Goal: Task Accomplishment & Management: Use online tool/utility

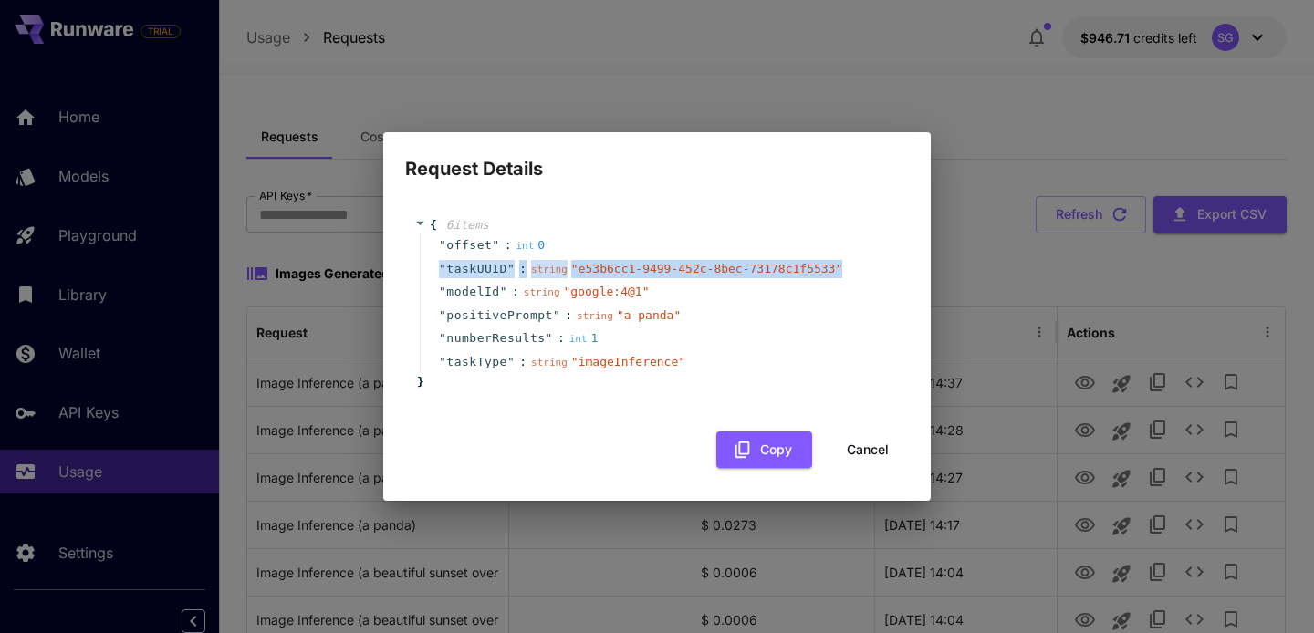
click at [856, 449] on button "Cancel" at bounding box center [868, 450] width 82 height 37
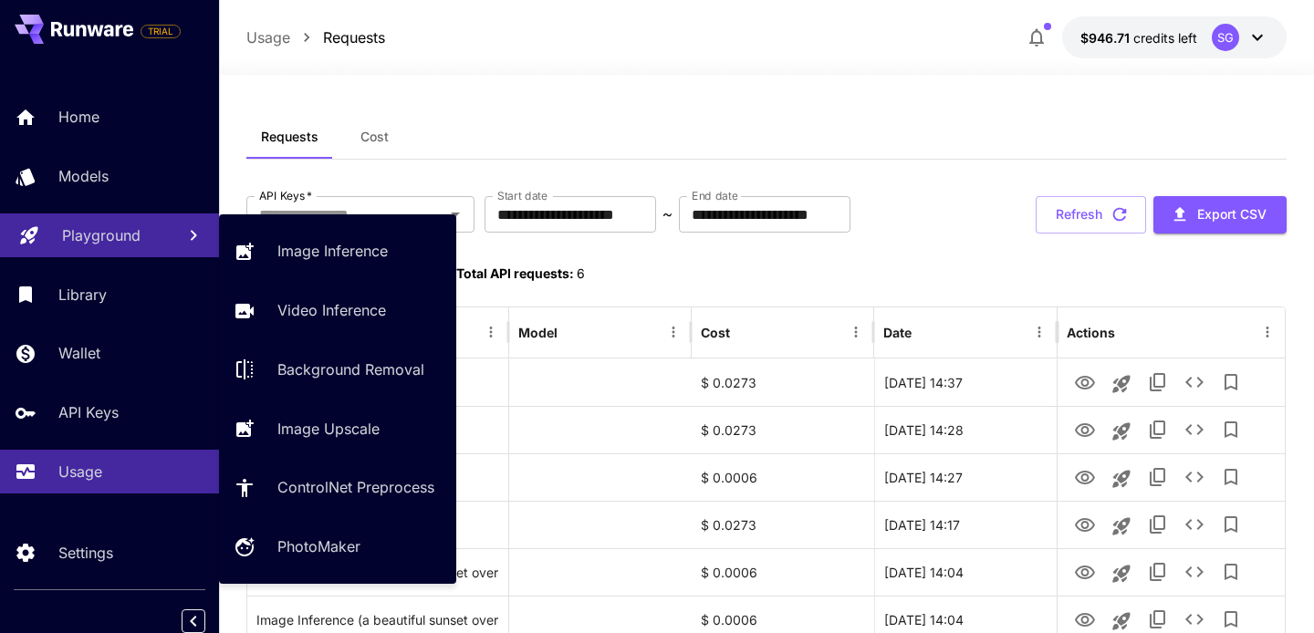
click at [168, 236] on link "Playground" at bounding box center [109, 236] width 219 height 45
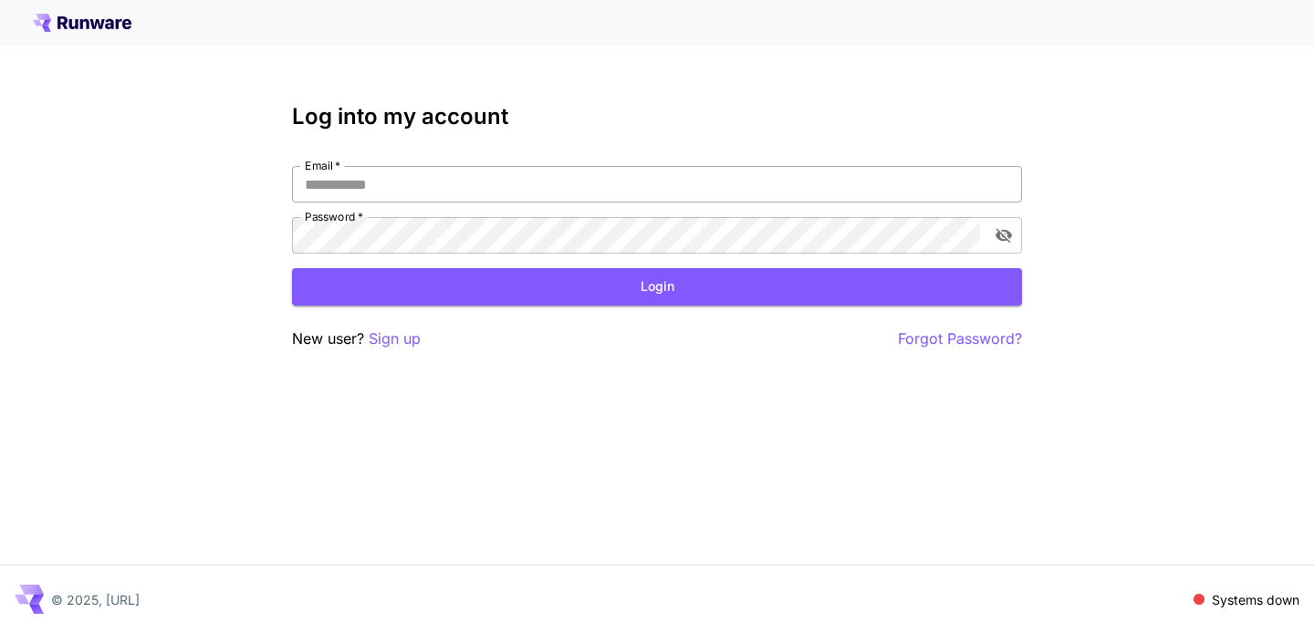
click at [339, 184] on input "Email   *" at bounding box center [657, 184] width 730 height 37
type input "**********"
click at [361, 224] on label "Password   *" at bounding box center [334, 217] width 58 height 16
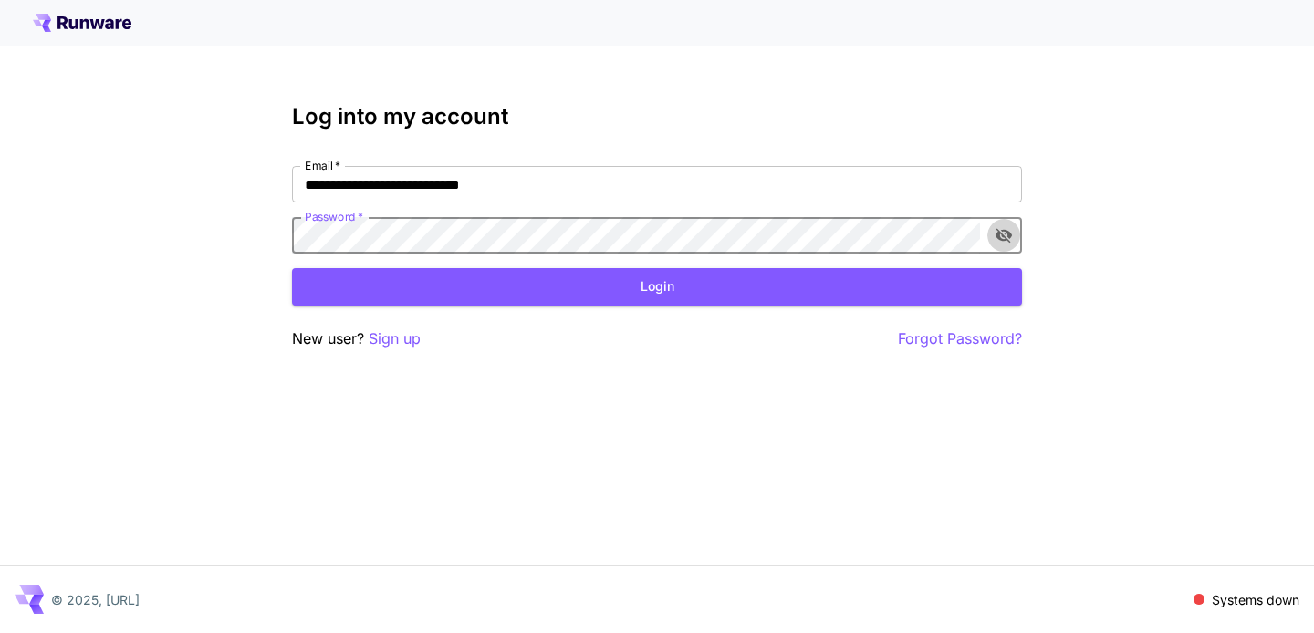
click at [998, 236] on icon "toggle password visibility" at bounding box center [1004, 236] width 16 height 15
click at [824, 277] on button "Login" at bounding box center [657, 286] width 730 height 37
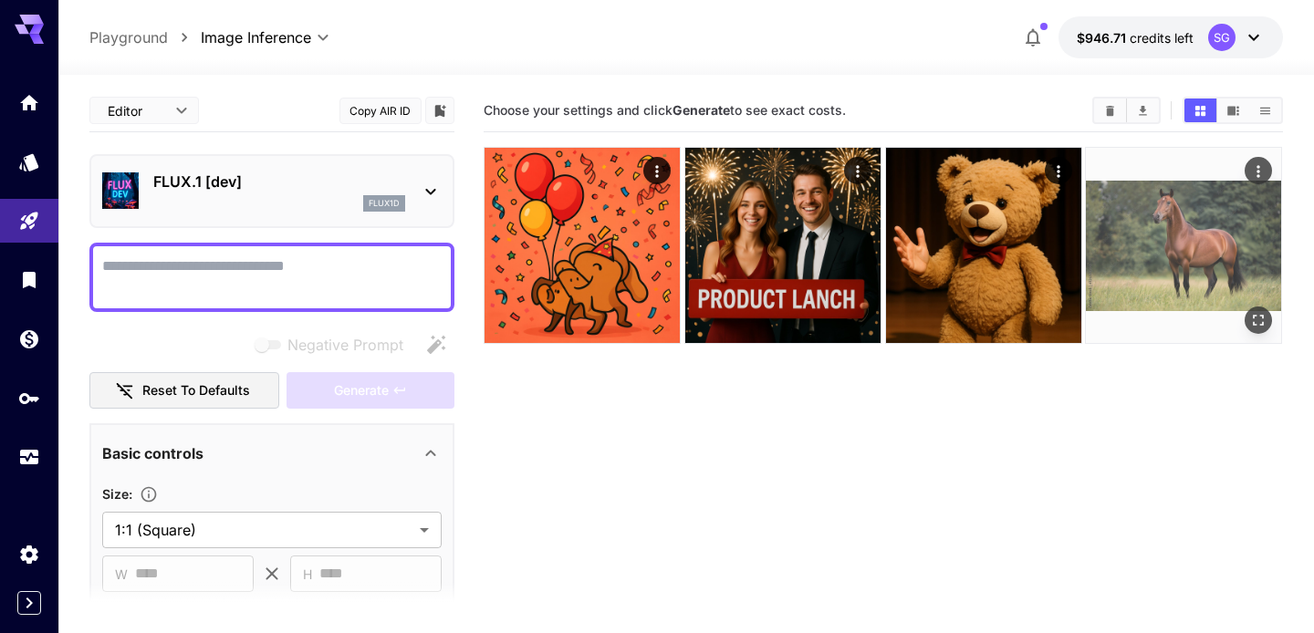
click at [1260, 167] on icon "Actions" at bounding box center [1259, 171] width 3 height 12
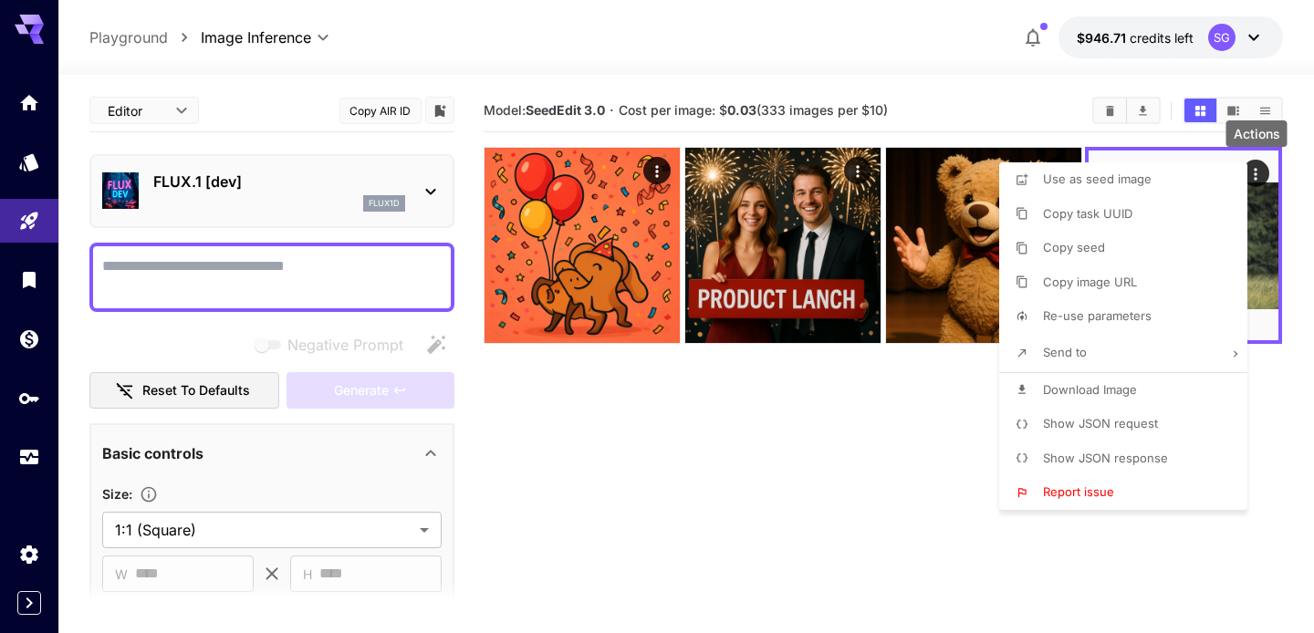
click at [932, 450] on div at bounding box center [657, 316] width 1314 height 633
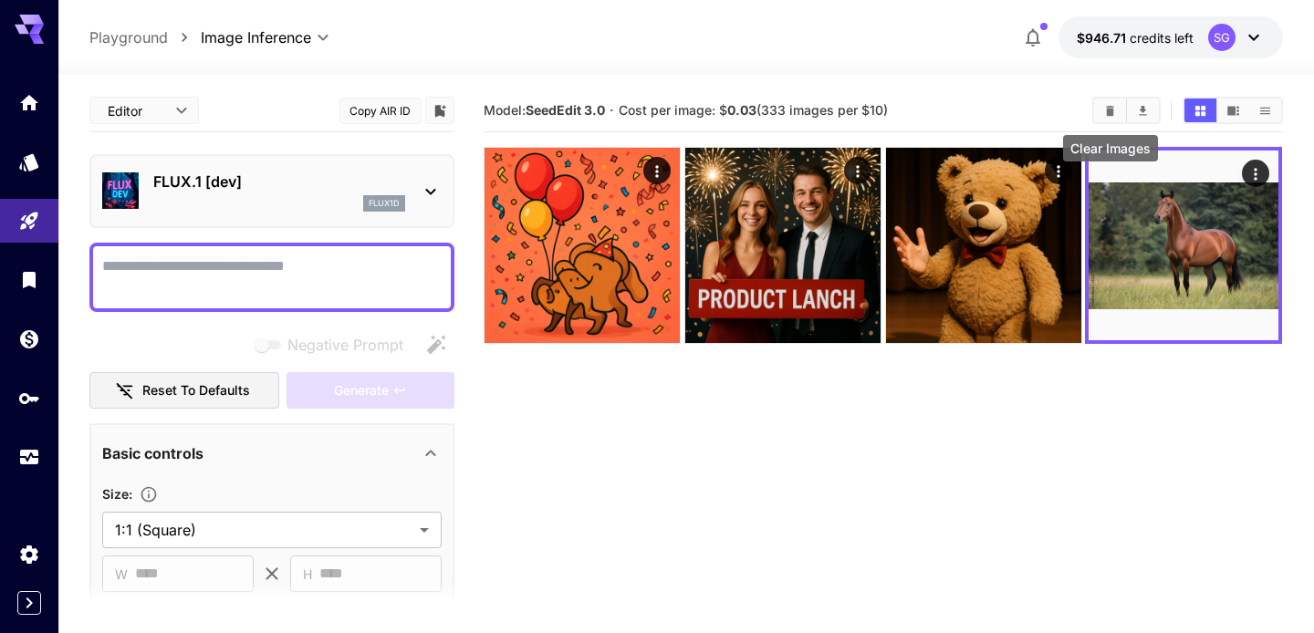
click at [1105, 106] on icon "Clear Images" at bounding box center [1111, 111] width 14 height 14
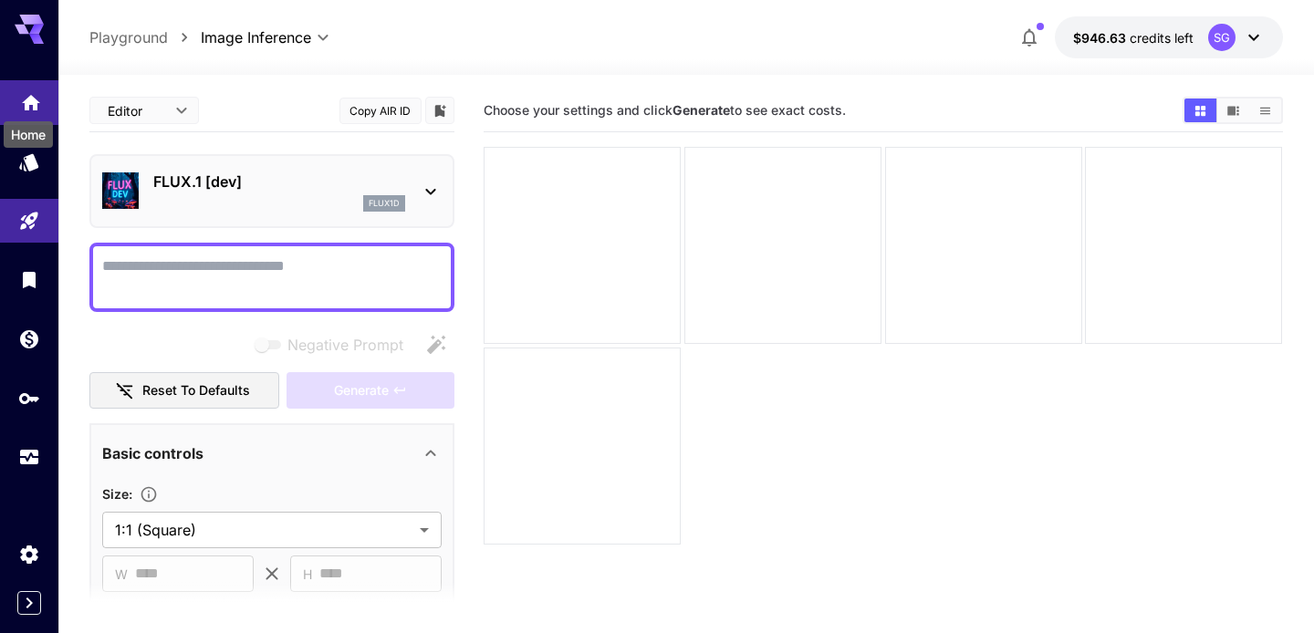
click at [26, 104] on icon "Home" at bounding box center [31, 97] width 18 height 16
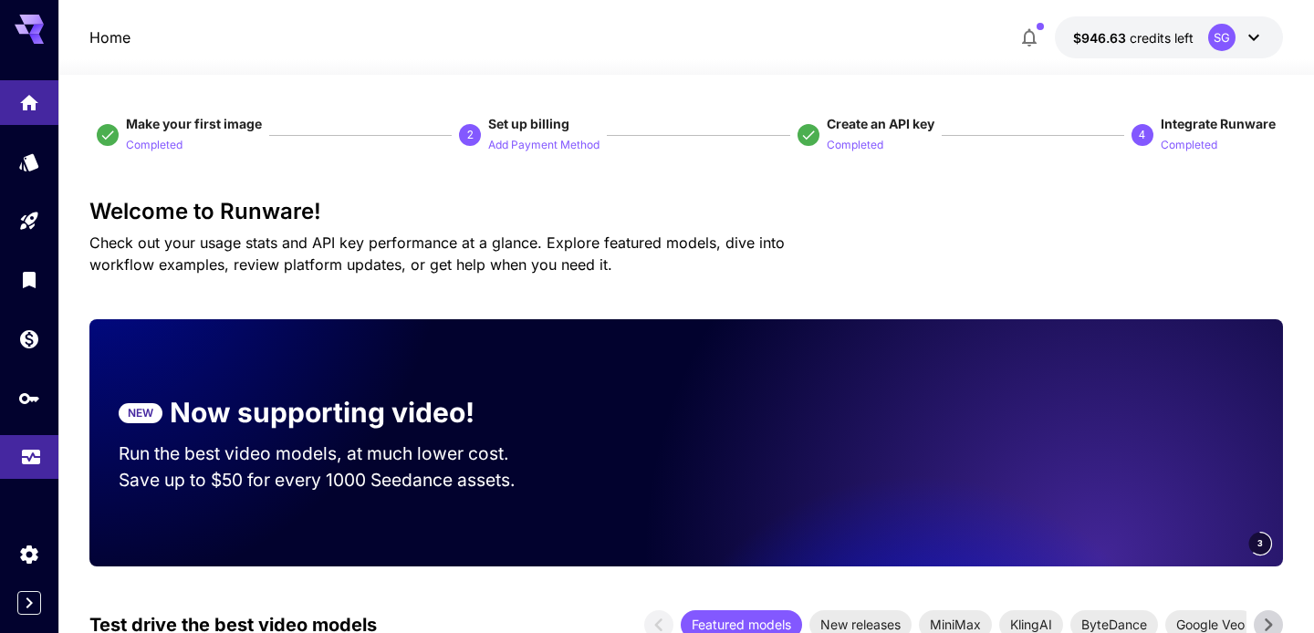
click at [39, 471] on link at bounding box center [29, 457] width 58 height 45
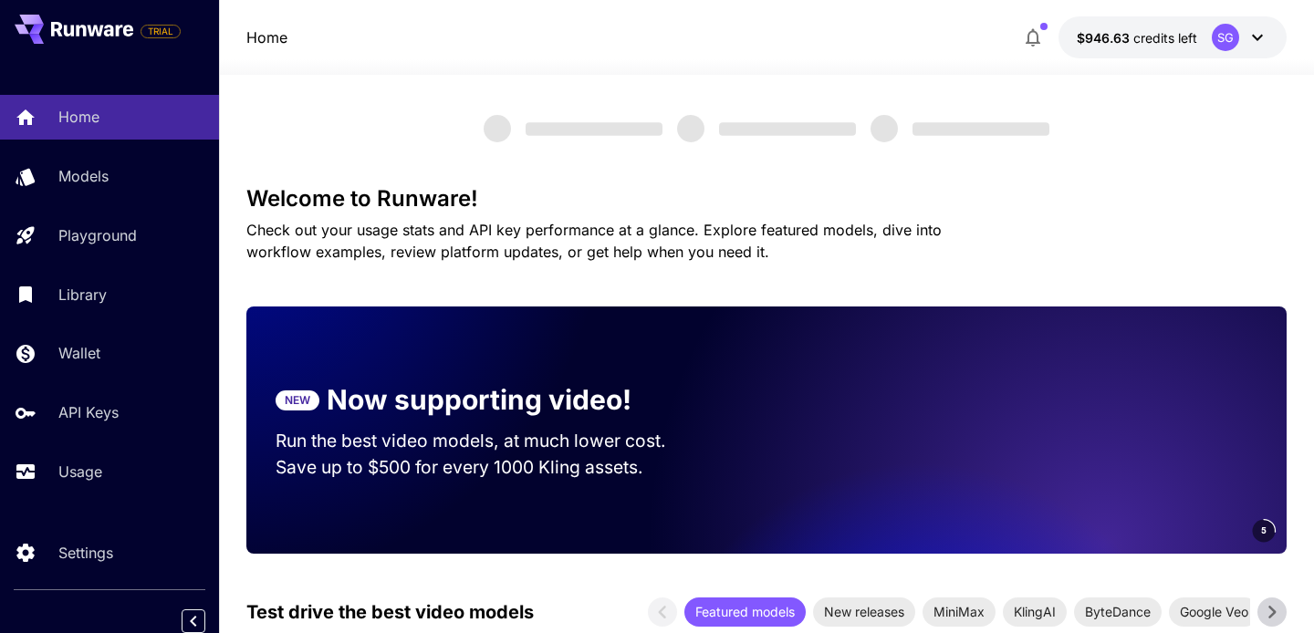
click at [75, 25] on icon at bounding box center [92, 29] width 82 height 15
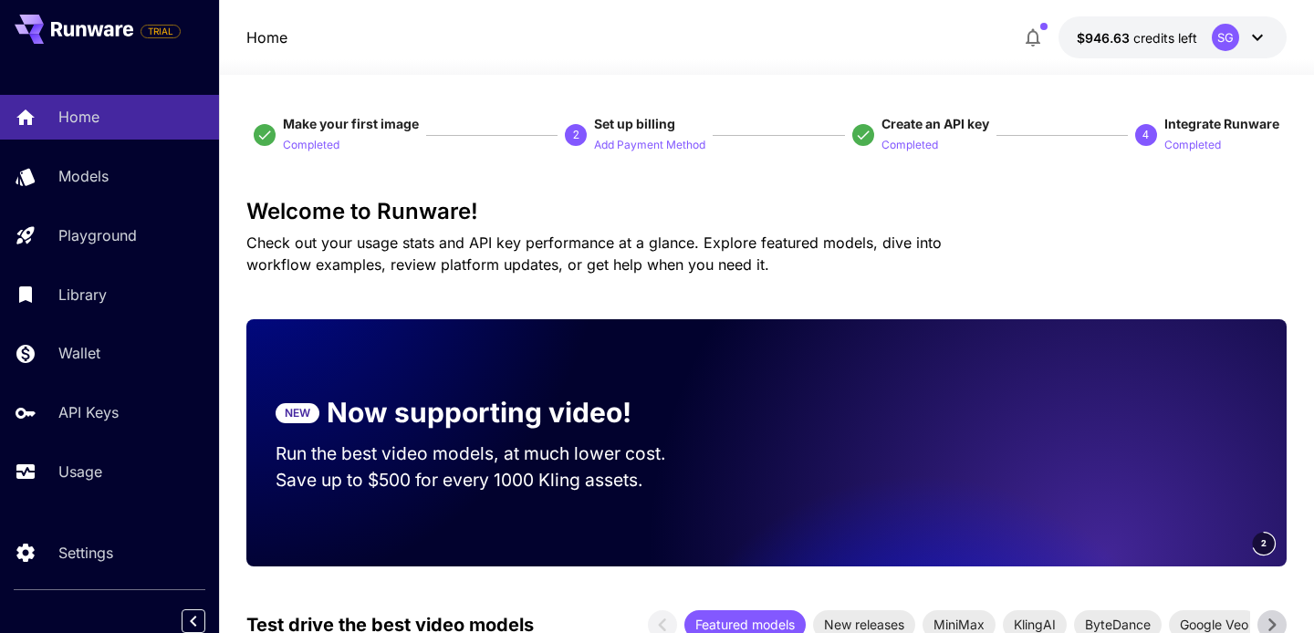
click at [23, 32] on icon at bounding box center [29, 24] width 29 height 19
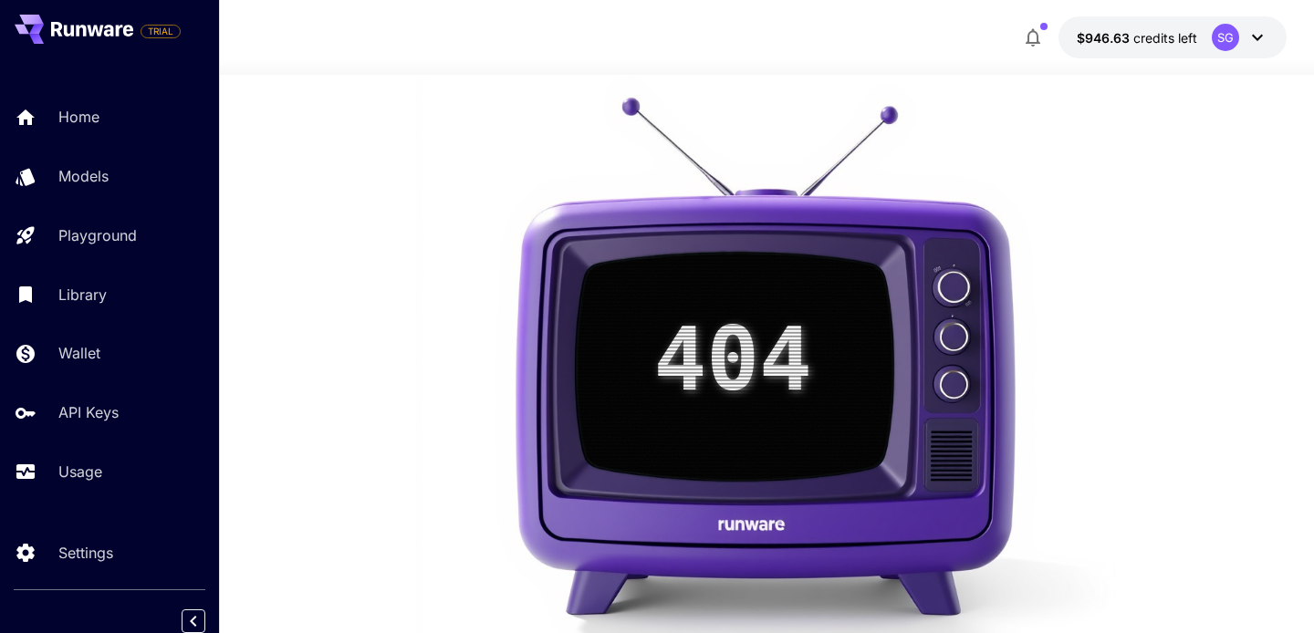
scroll to position [379, 0]
